Goal: Task Accomplishment & Management: Use online tool/utility

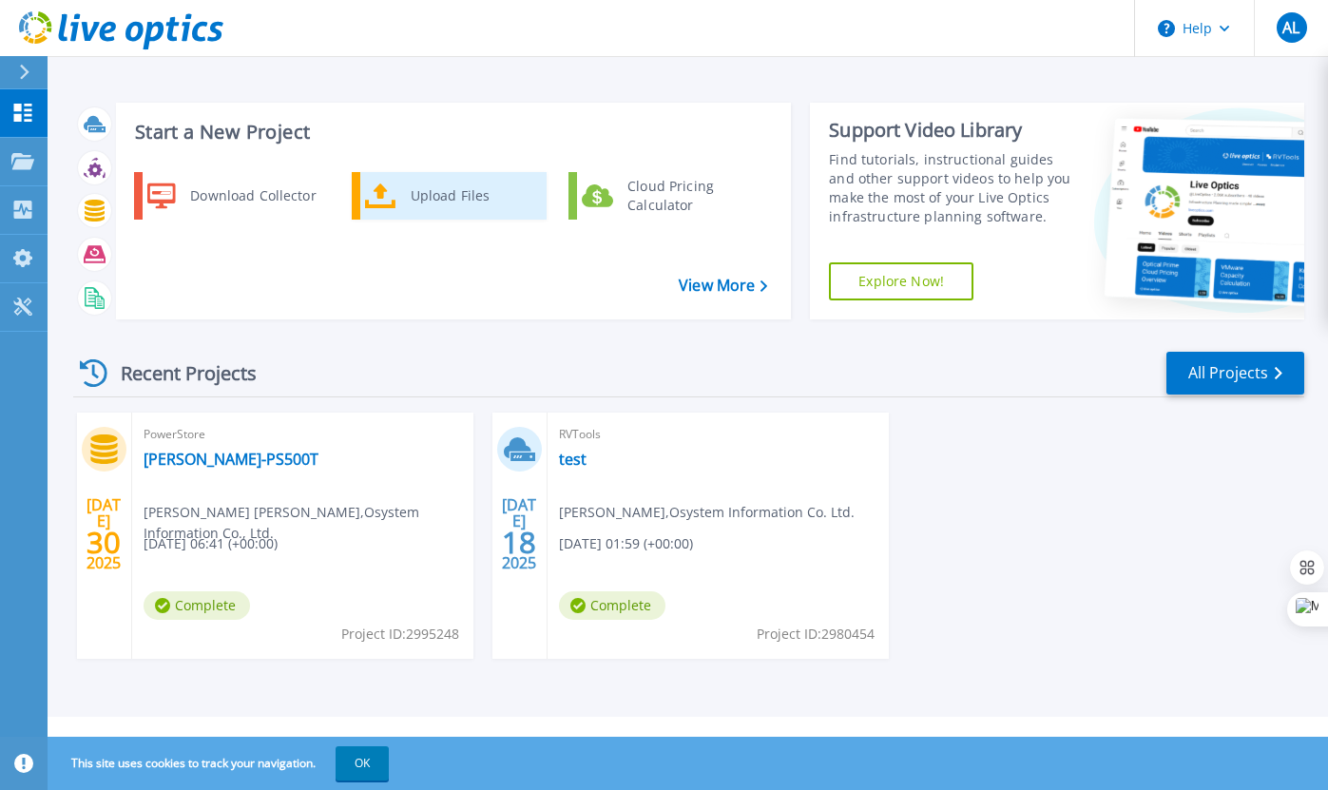
click at [461, 194] on div "Upload Files" at bounding box center [471, 196] width 141 height 38
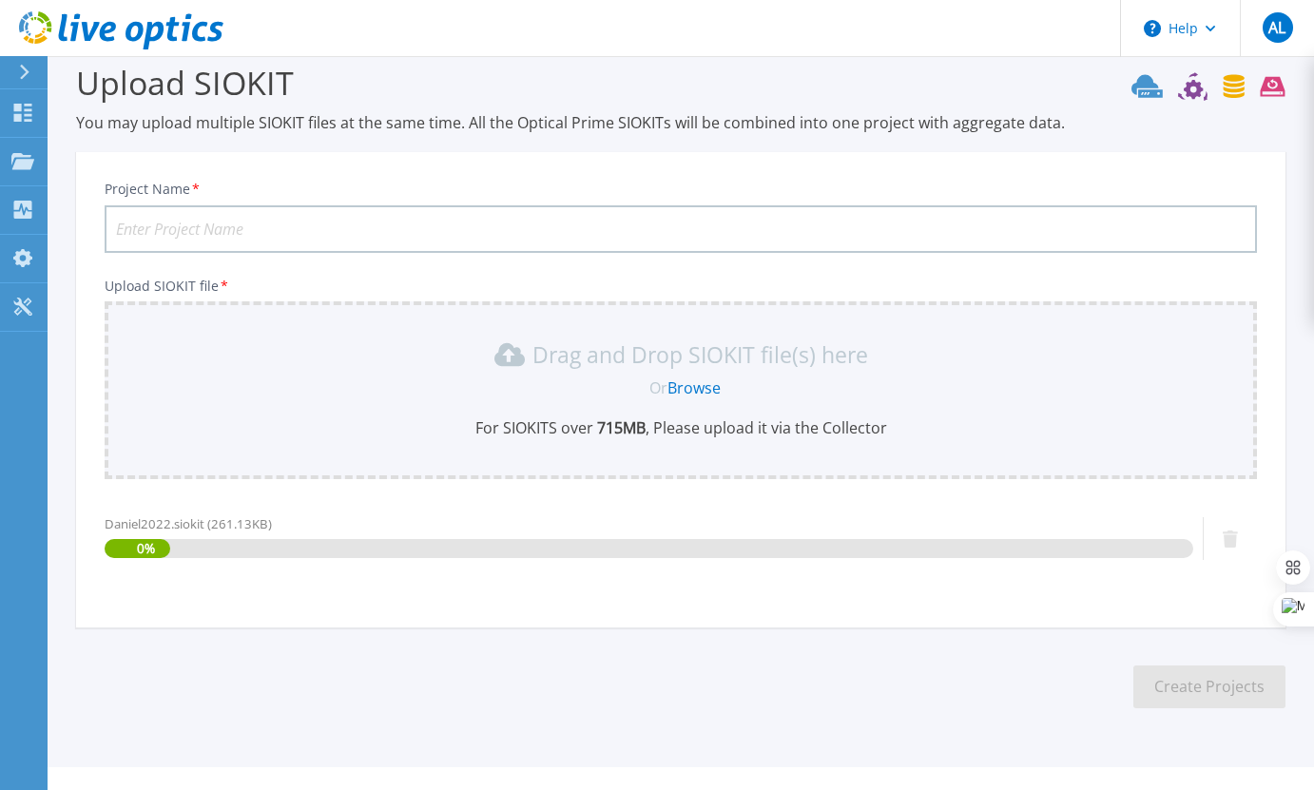
scroll to position [57, 0]
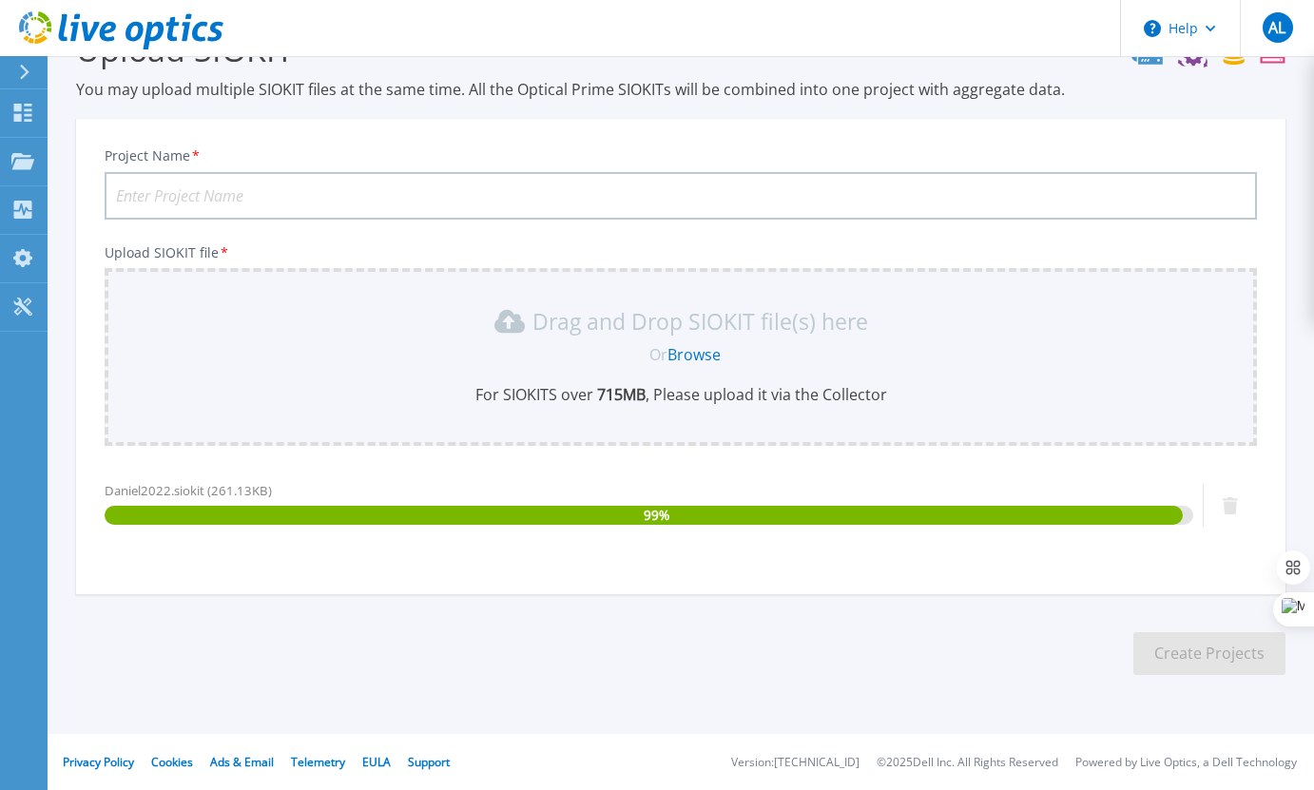
click at [224, 199] on input "Project Name *" at bounding box center [681, 196] width 1152 height 48
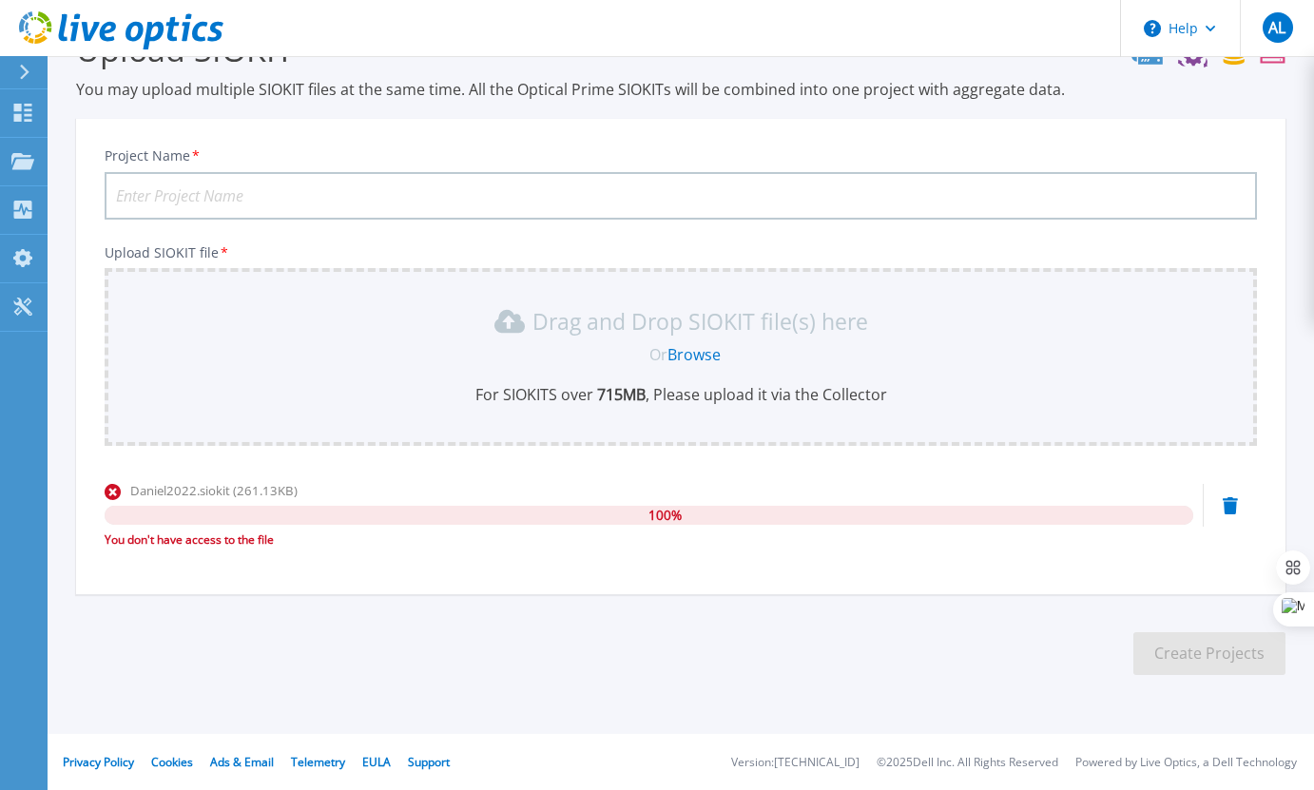
click at [202, 211] on input "Project Name *" at bounding box center [681, 196] width 1152 height 48
click at [206, 201] on input "Project Name *" at bounding box center [681, 196] width 1152 height 48
type input "a"
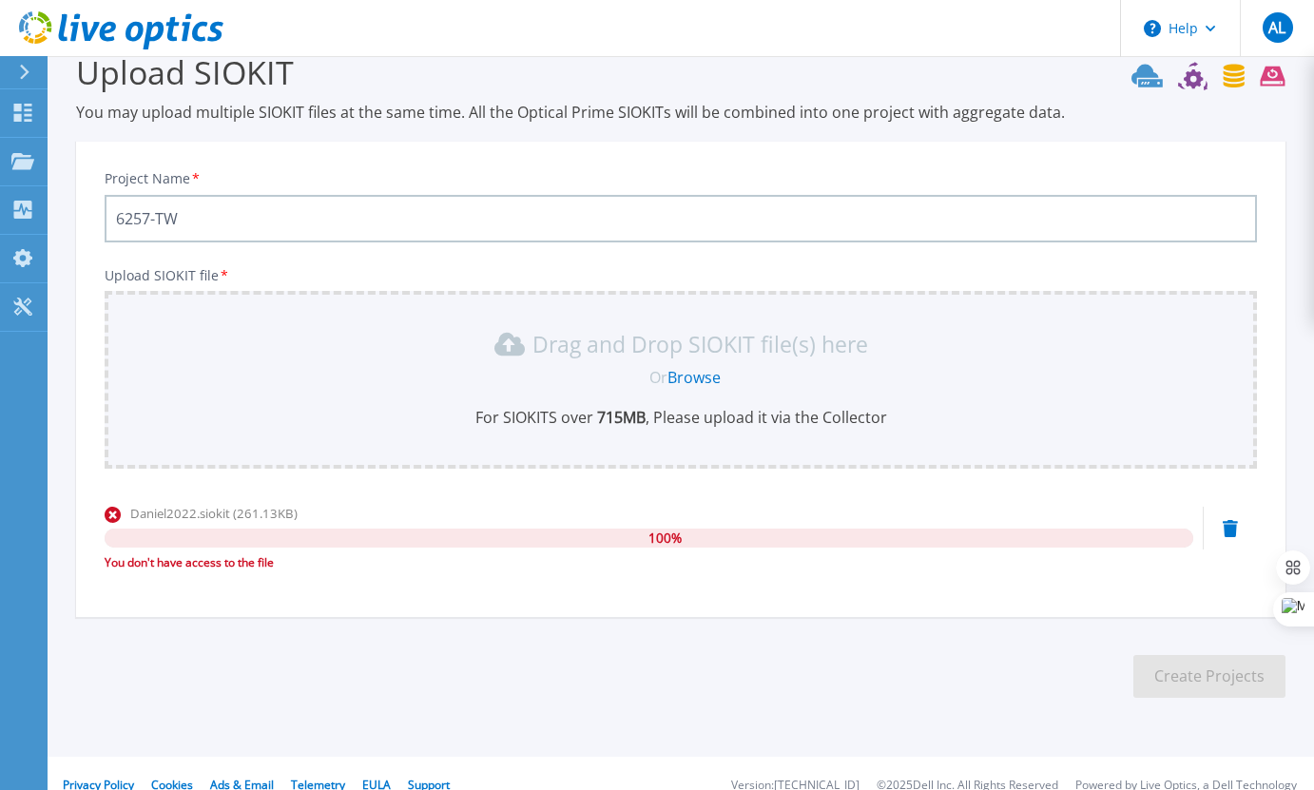
scroll to position [0, 0]
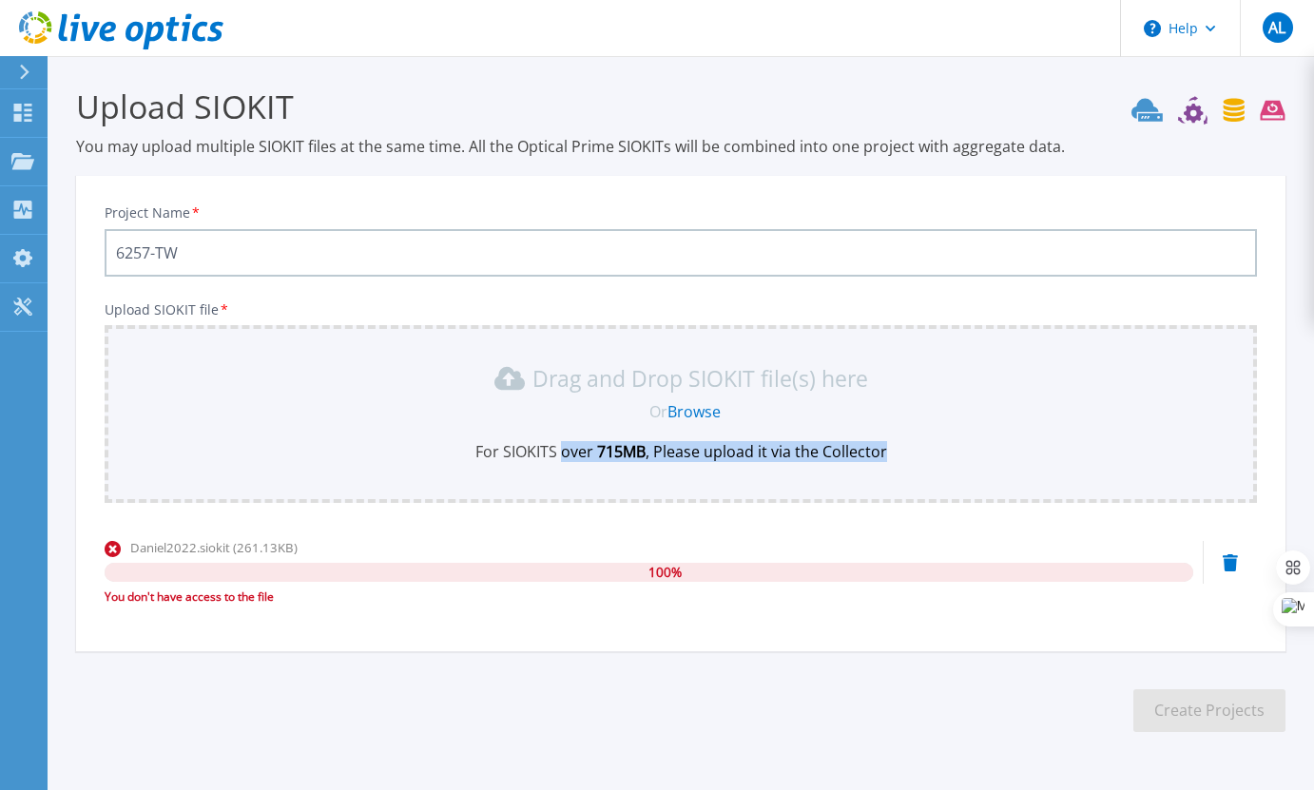
drag, startPoint x: 559, startPoint y: 453, endPoint x: 895, endPoint y: 450, distance: 335.6
click at [895, 450] on p "For SIOKITS over 715 MB , Please upload it via the Collector" at bounding box center [680, 451] width 1129 height 21
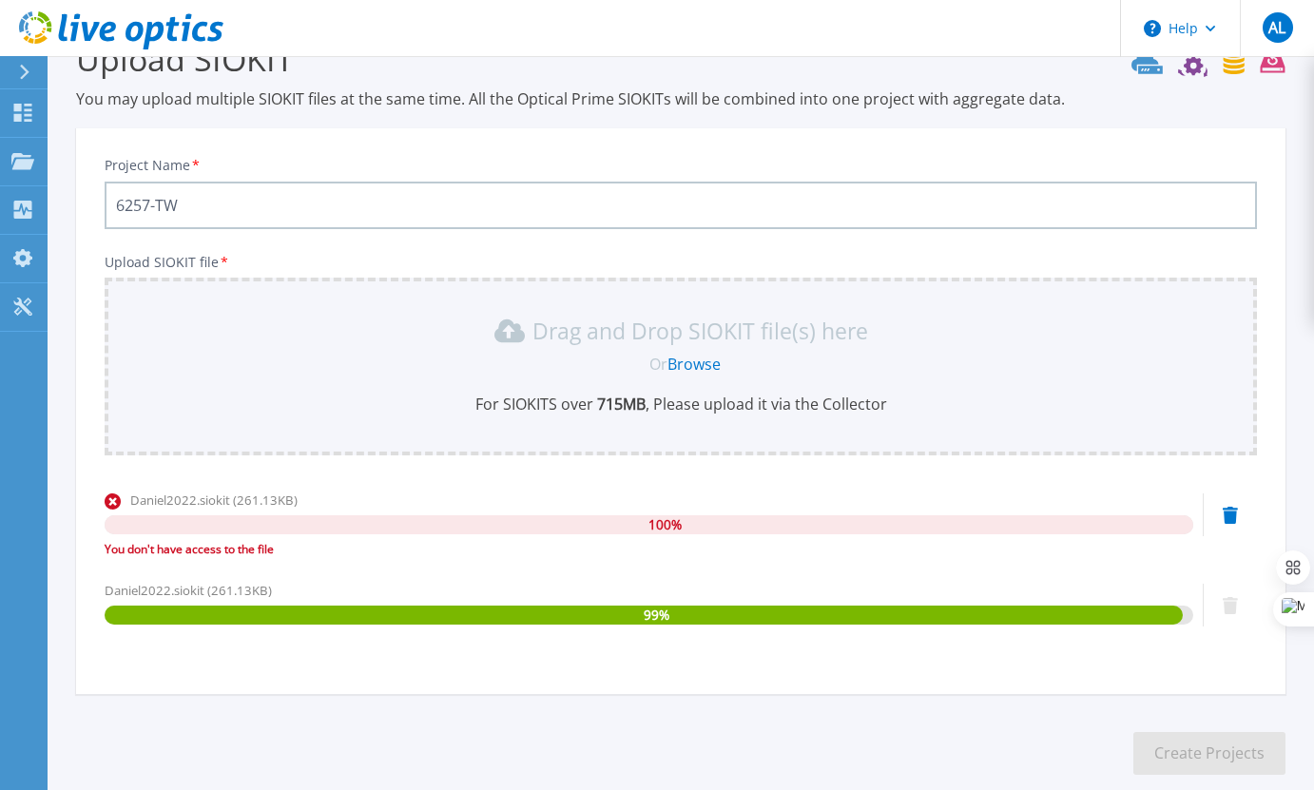
scroll to position [147, 0]
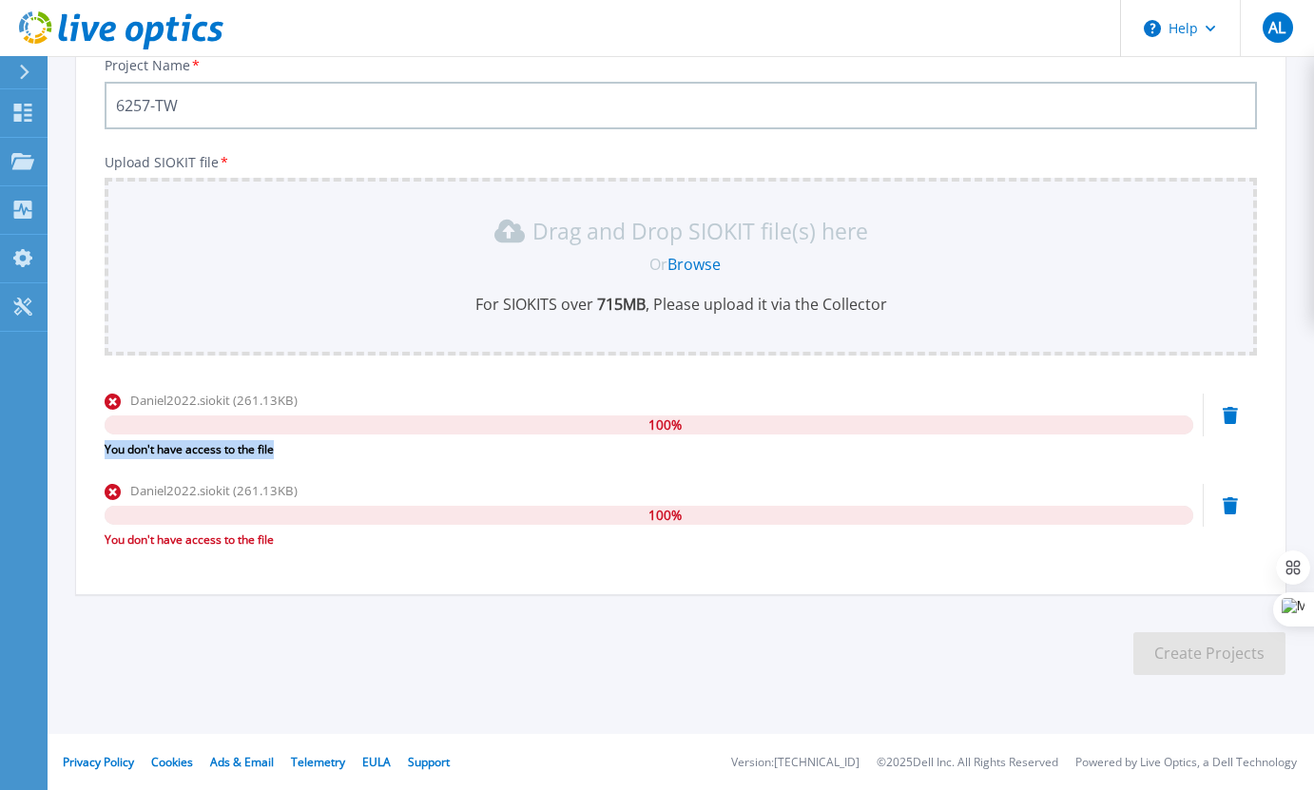
drag, startPoint x: 103, startPoint y: 448, endPoint x: 312, endPoint y: 452, distance: 209.2
click at [312, 452] on div "Project Name * 6257-TW Upload SIOKIT file * Drag and Drop SIOKIT file(s) here O…" at bounding box center [680, 317] width 1209 height 553
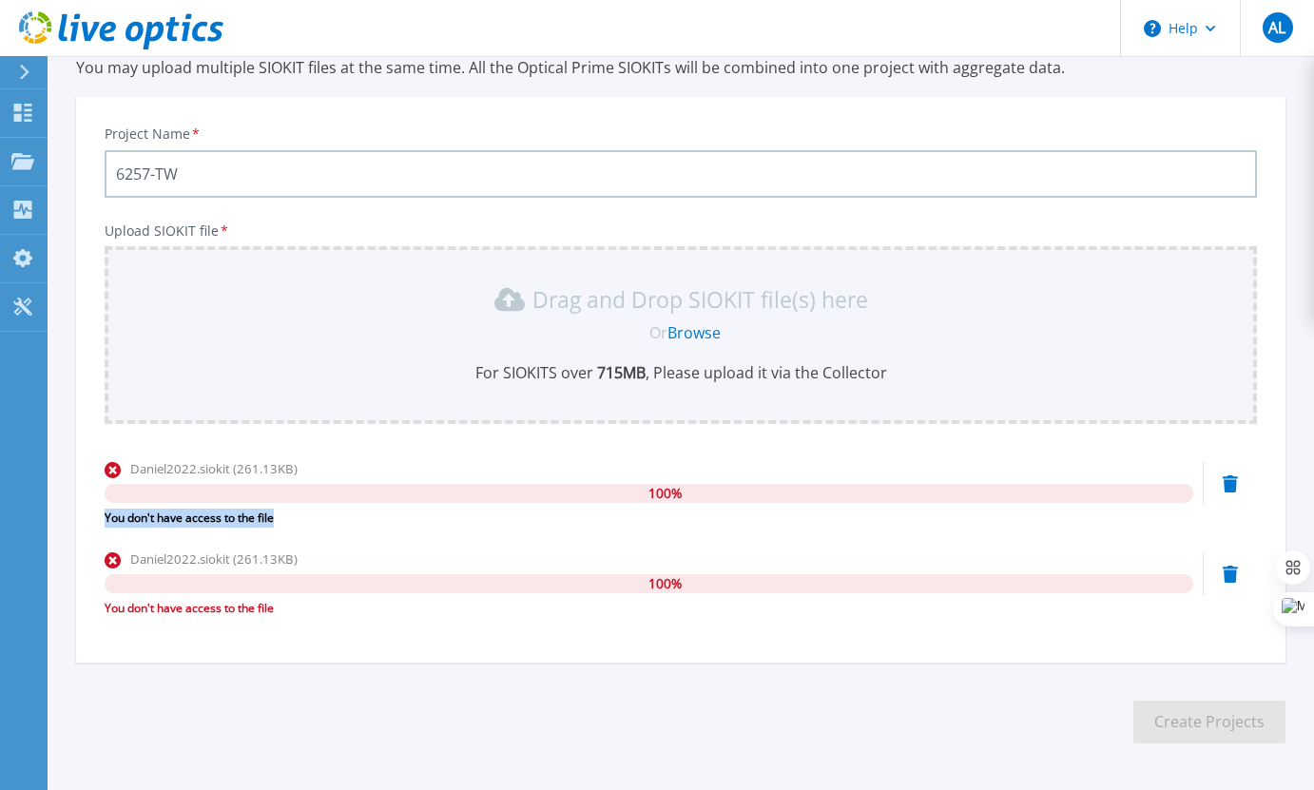
scroll to position [0, 0]
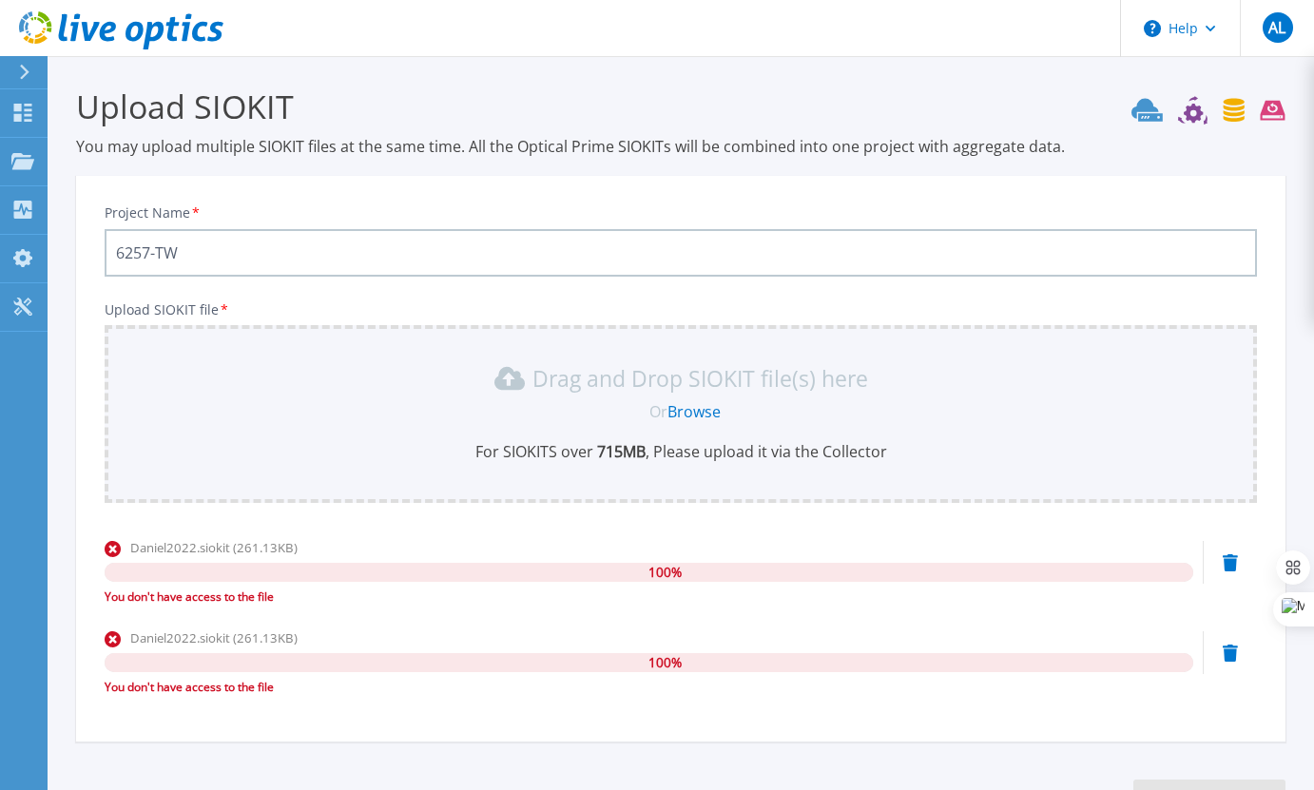
click at [157, 250] on input "6257-TW" at bounding box center [681, 253] width 1152 height 48
type input "6257TW"
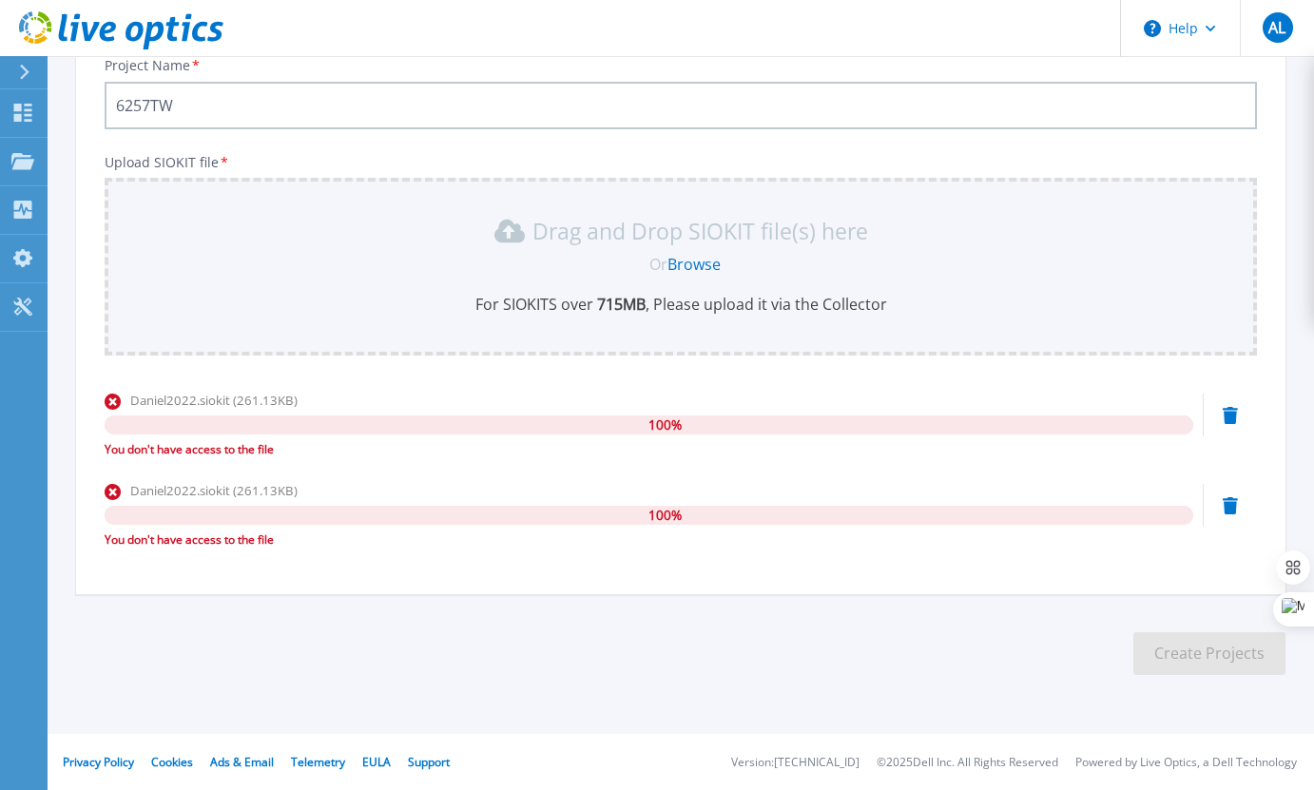
click at [116, 402] on icon at bounding box center [113, 402] width 16 height 16
click at [1228, 414] on icon at bounding box center [1230, 415] width 15 height 17
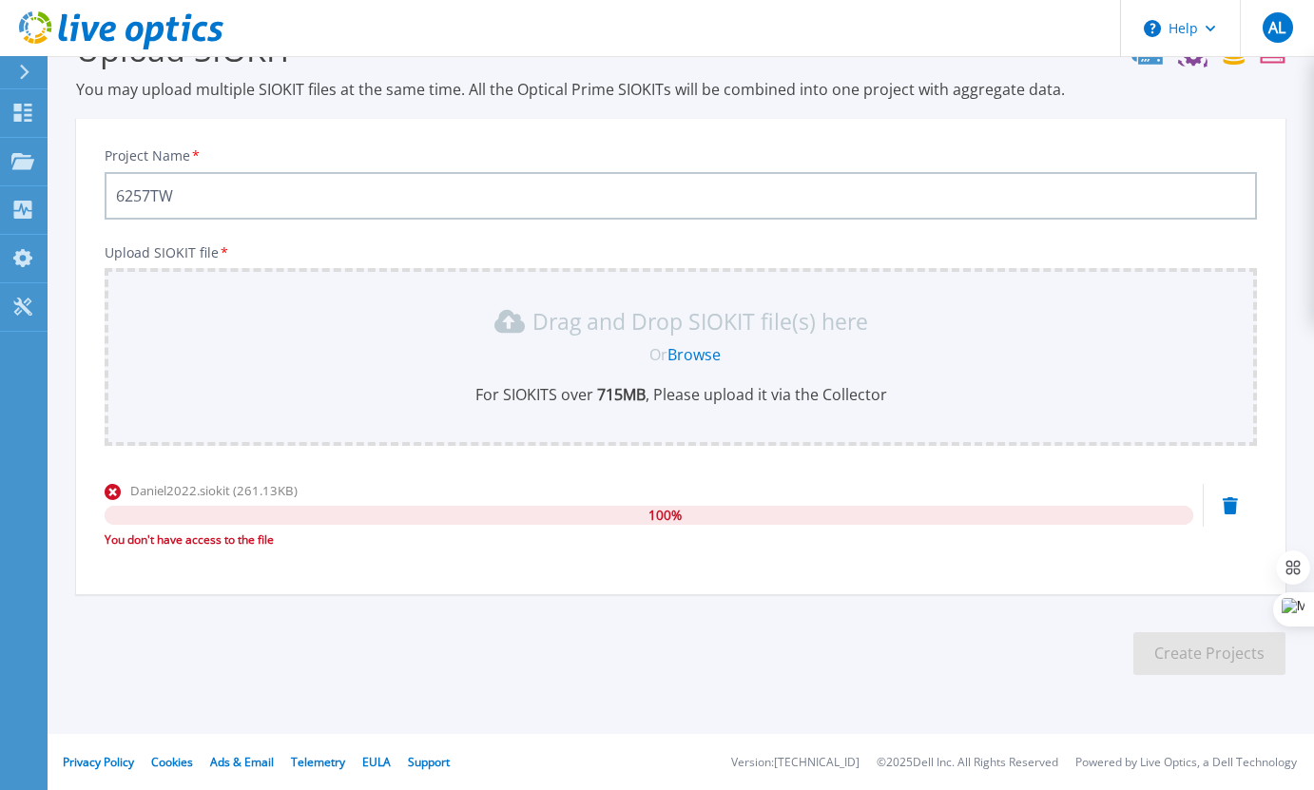
click at [1235, 507] on icon at bounding box center [1230, 505] width 15 height 17
drag, startPoint x: 106, startPoint y: 540, endPoint x: 298, endPoint y: 546, distance: 192.1
click at [298, 546] on div "You don't have access to the file" at bounding box center [649, 539] width 1088 height 19
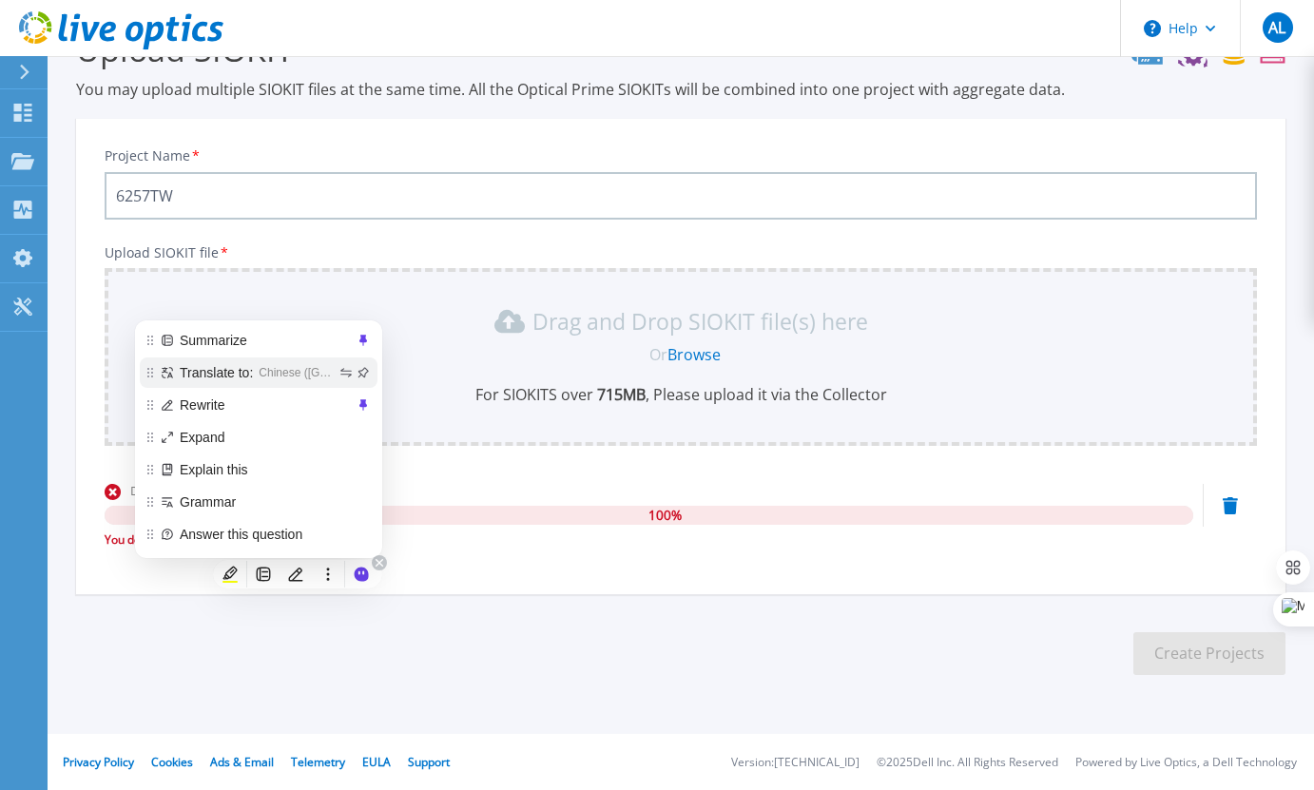
click at [307, 385] on div "Translate to: Chinese (Taiwan)" at bounding box center [259, 372] width 238 height 30
click at [293, 376] on span "Chinese (Taiwan)" at bounding box center [297, 372] width 77 height 21
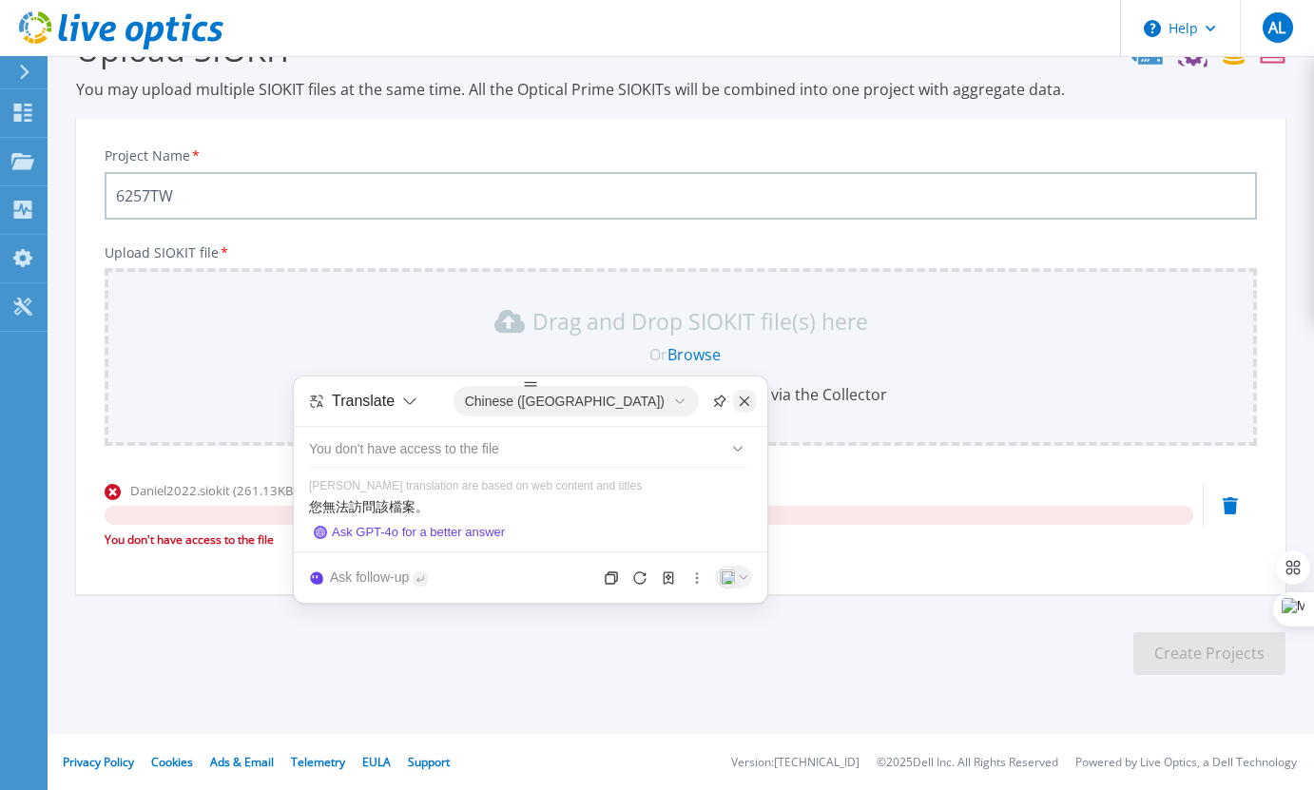
click at [752, 401] on icon at bounding box center [744, 401] width 15 height 15
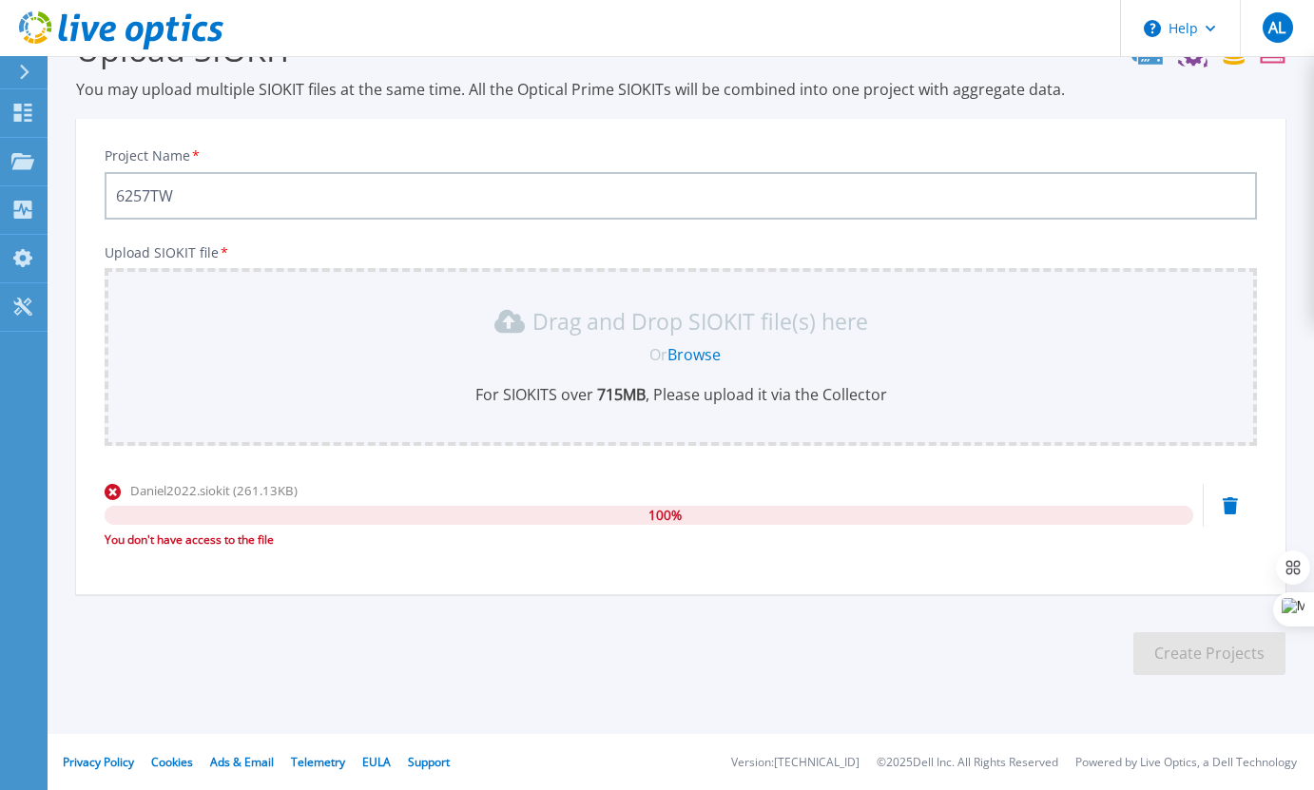
click at [414, 593] on section "Upload SIOKIT You may upload multiple SIOKIT files at the same time. All the Op…" at bounding box center [681, 358] width 1266 height 719
drag, startPoint x: 105, startPoint y: 541, endPoint x: 296, endPoint y: 534, distance: 191.2
click at [296, 534] on div "You don't have access to the file" at bounding box center [649, 539] width 1088 height 19
click at [197, 542] on div "You don't have access to the file" at bounding box center [649, 539] width 1088 height 19
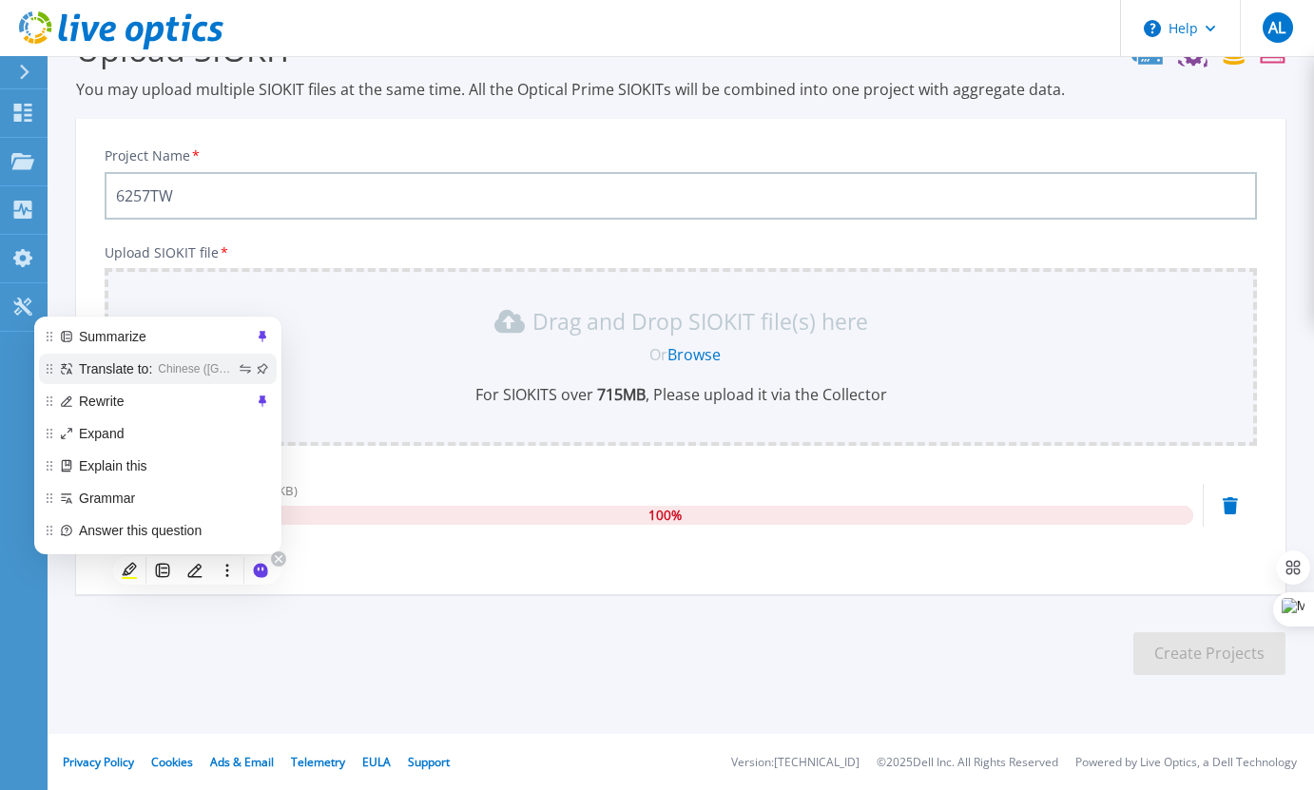
click at [209, 364] on span "Chinese (Taiwan)" at bounding box center [196, 368] width 77 height 21
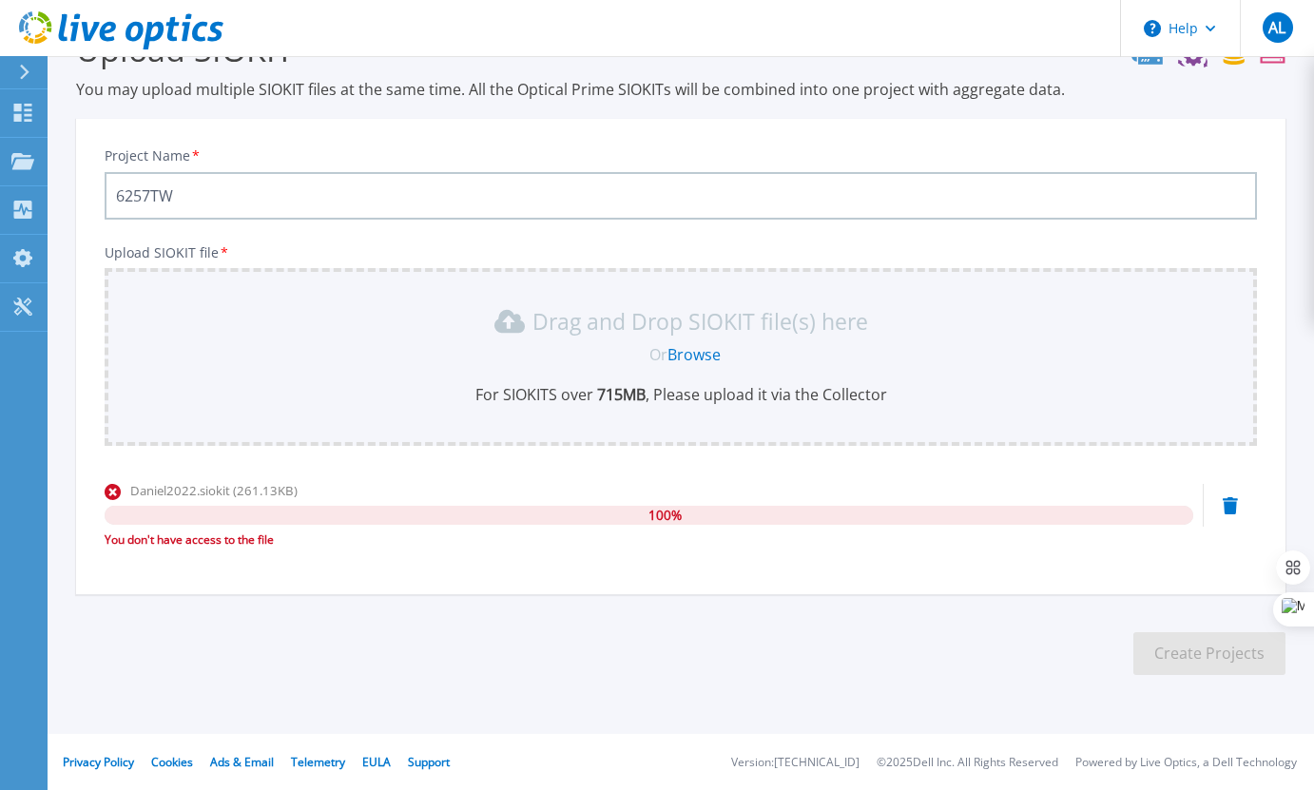
click at [323, 598] on section "Upload SIOKIT You may upload multiple SIOKIT files at the same time. All the Op…" at bounding box center [681, 358] width 1266 height 719
click at [222, 538] on div "You don't have access to the file" at bounding box center [649, 539] width 1088 height 19
click at [206, 541] on div "You don't have access to the file" at bounding box center [649, 539] width 1088 height 19
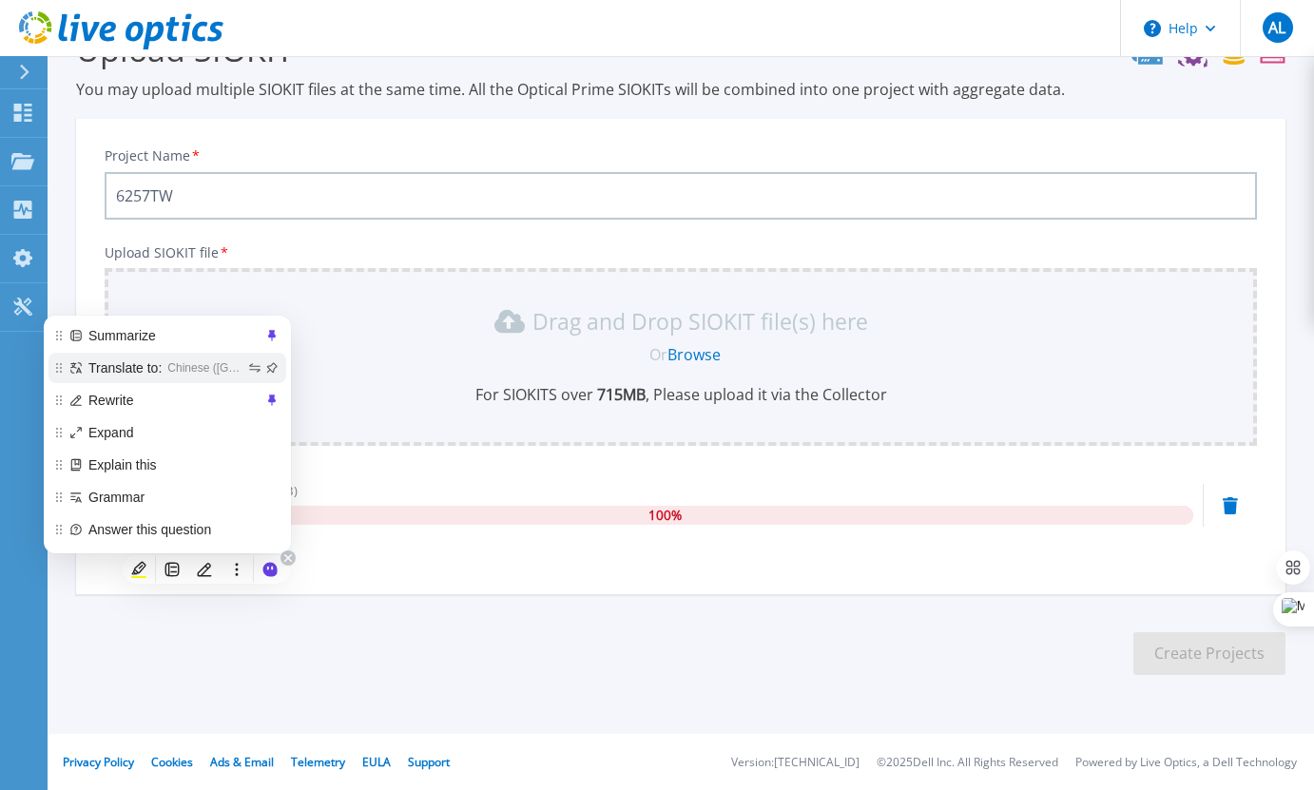
click at [219, 354] on div "Translate to: Chinese (Taiwan)" at bounding box center [167, 368] width 238 height 30
click at [224, 369] on span "Chinese (Taiwan)" at bounding box center [205, 367] width 77 height 21
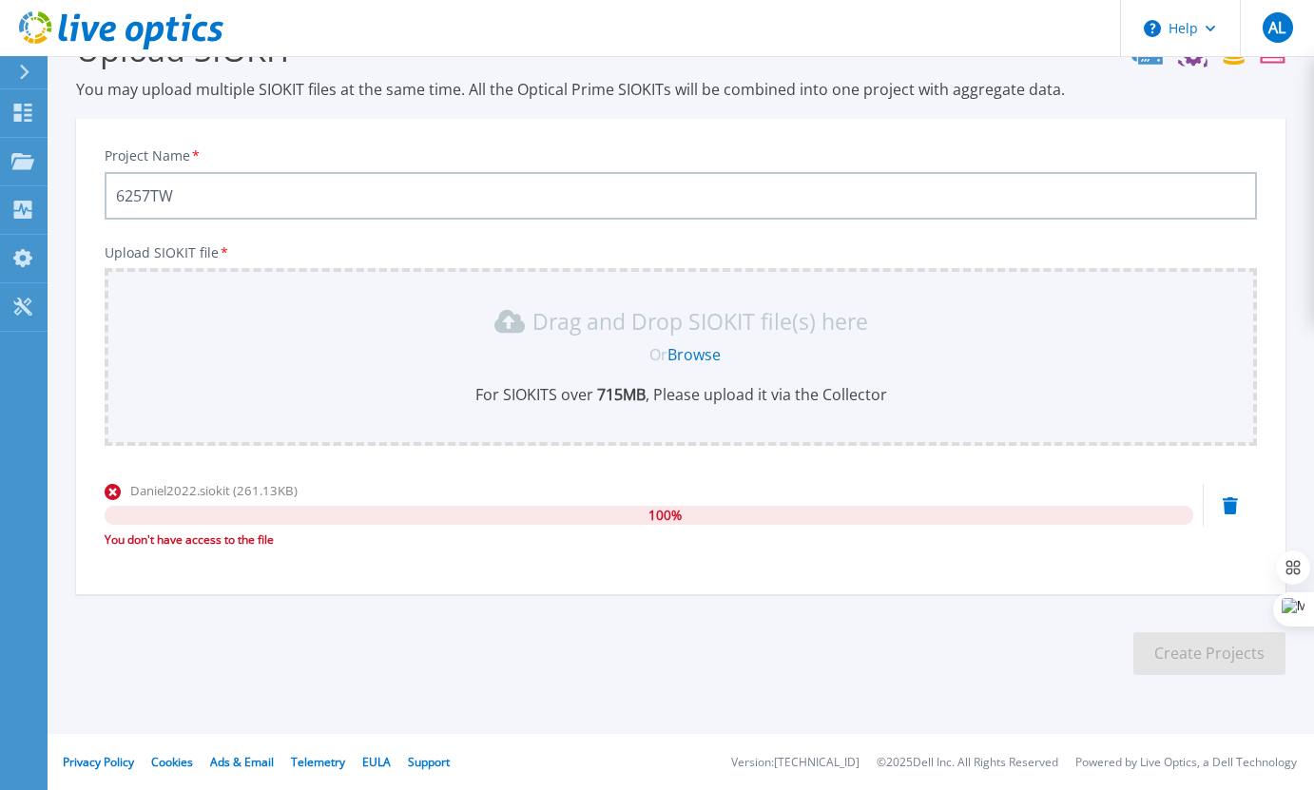
click at [825, 646] on section "Upload SIOKIT You may upload multiple SIOKIT files at the same time. All the Op…" at bounding box center [681, 358] width 1266 height 719
drag, startPoint x: 290, startPoint y: 549, endPoint x: 106, endPoint y: 546, distance: 183.5
click at [106, 546] on div "Daniel2022.siokit (261.13KB) 100 % You don't have access to the file" at bounding box center [649, 521] width 1088 height 81
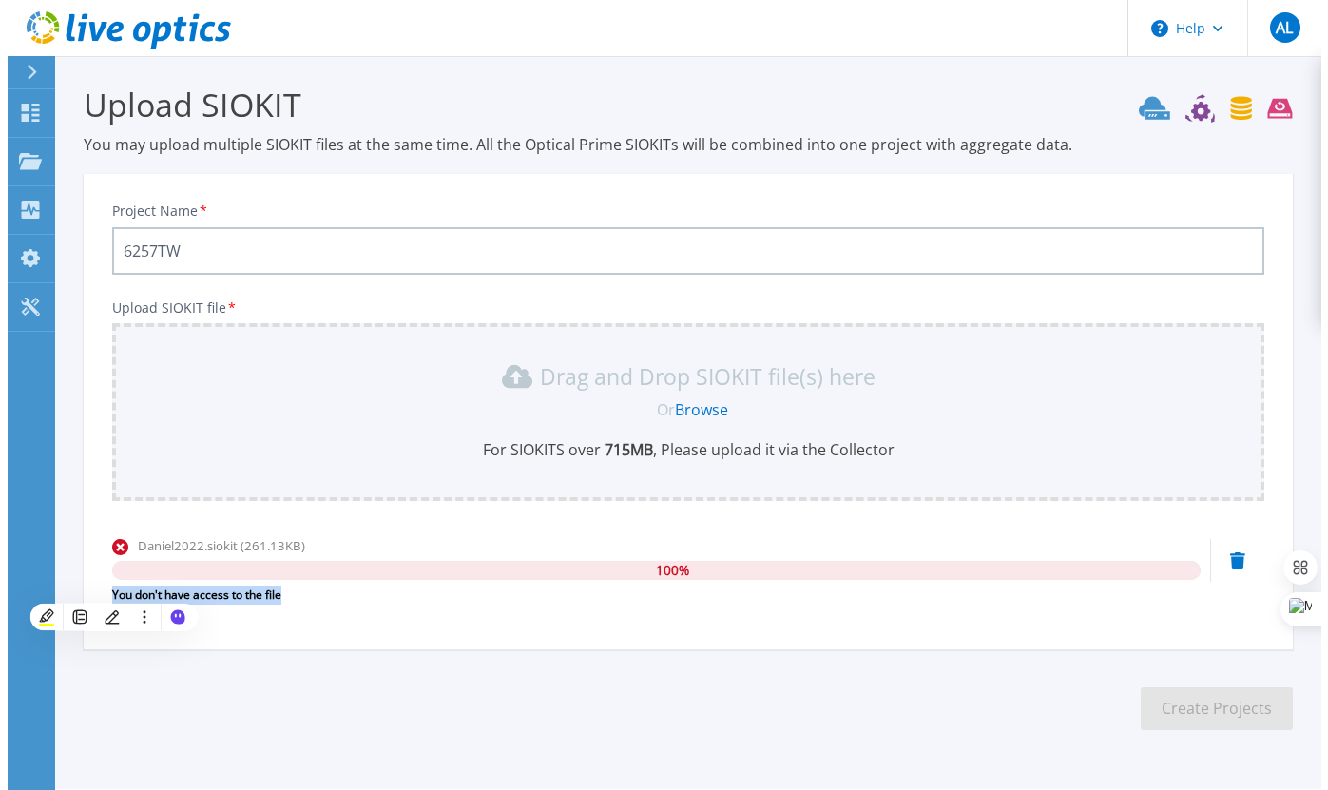
scroll to position [0, 0]
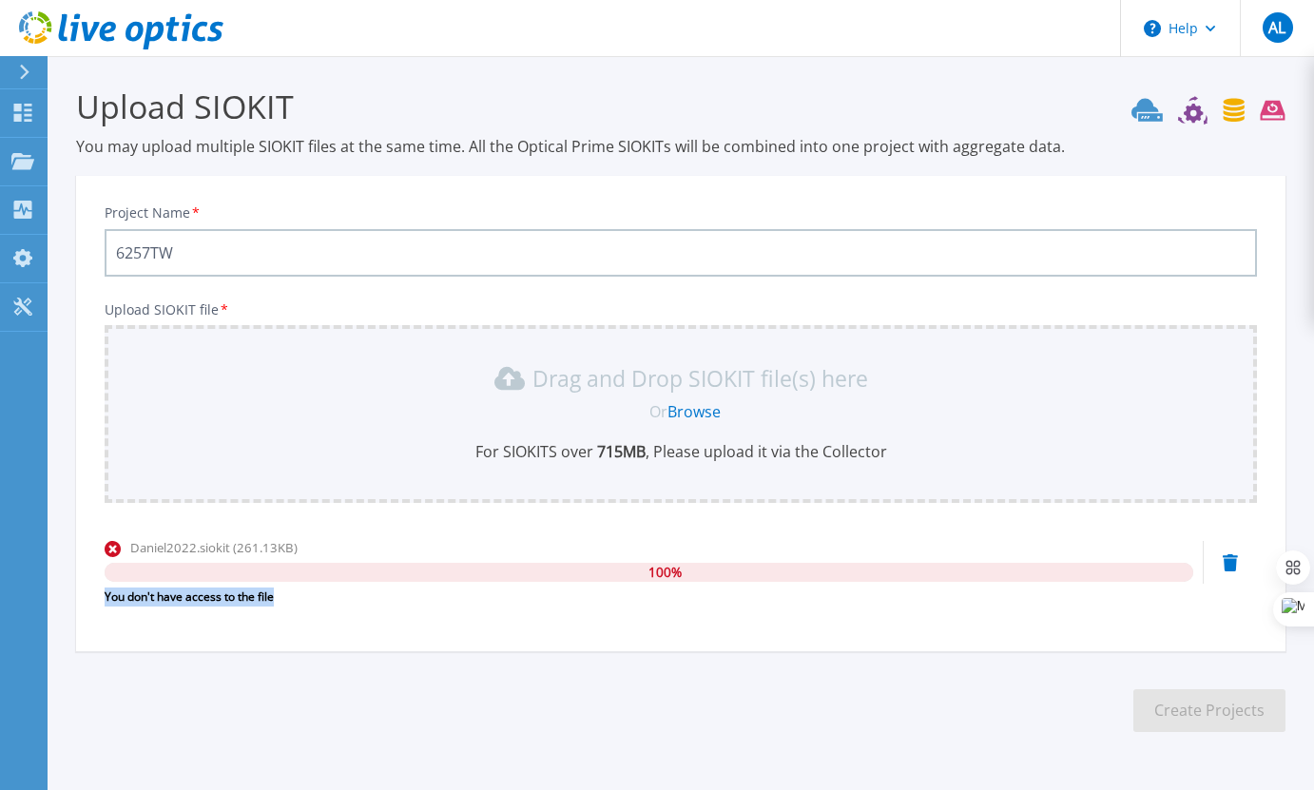
click at [720, 701] on section "Upload SIOKIT You may upload multiple SIOKIT files at the same time. All the Op…" at bounding box center [681, 415] width 1266 height 719
click at [675, 689] on section "Upload SIOKIT You may upload multiple SIOKIT files at the same time. All the Op…" at bounding box center [681, 415] width 1266 height 719
click at [1228, 562] on icon at bounding box center [1230, 562] width 15 height 17
